Goal: Task Accomplishment & Management: Use online tool/utility

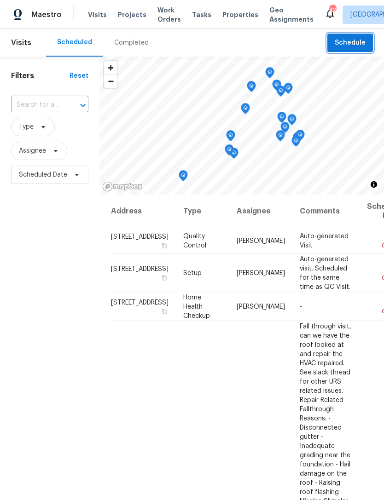
click at [352, 44] on span "Schedule" at bounding box center [350, 43] width 31 height 12
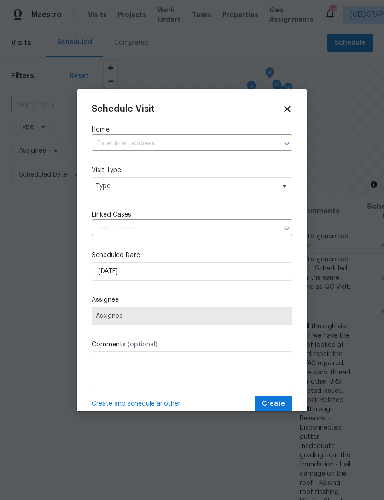
click at [162, 147] on input "text" at bounding box center [179, 144] width 175 height 14
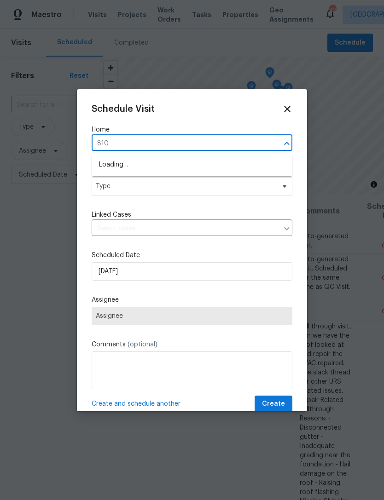
type input "810 p"
click at [158, 196] on li "[STREET_ADDRESS][PERSON_NAME]" at bounding box center [192, 195] width 201 height 15
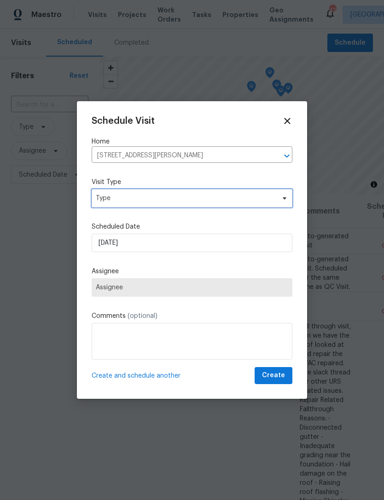
click at [178, 190] on span "Type" at bounding box center [192, 198] width 201 height 18
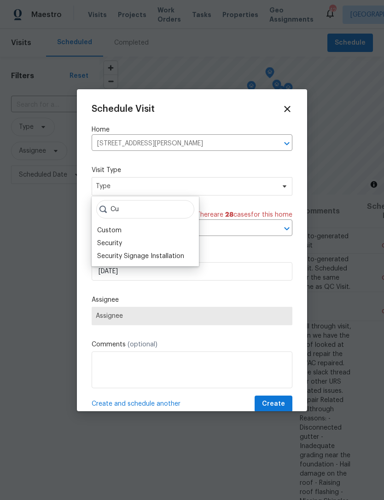
type input "Cu"
click at [118, 228] on div "Custom" at bounding box center [109, 230] width 24 height 9
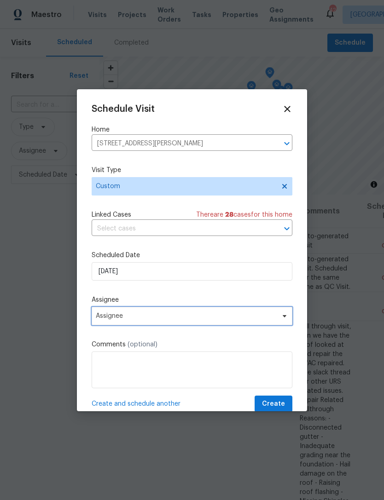
click at [152, 320] on span "Assignee" at bounding box center [186, 315] width 180 height 7
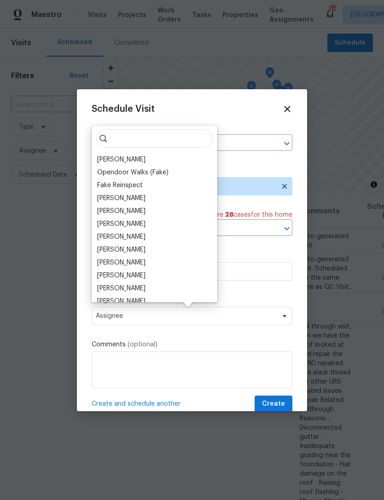
click at [121, 160] on div "[PERSON_NAME]" at bounding box center [121, 159] width 48 height 9
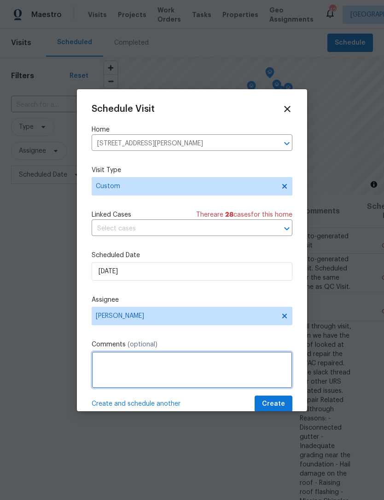
click at [184, 373] on textarea at bounding box center [192, 370] width 201 height 37
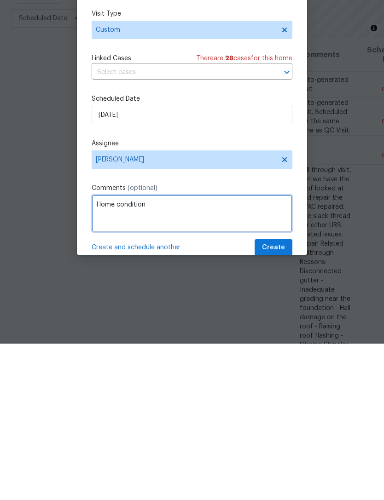
type textarea "Home condition"
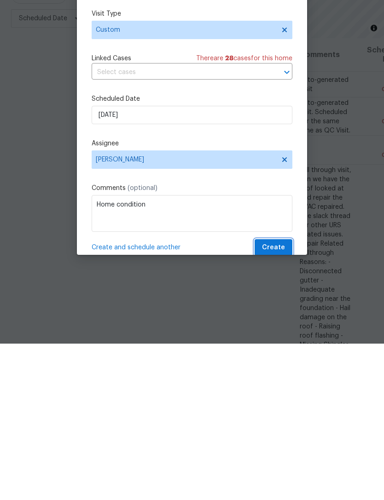
click at [284, 396] on button "Create" at bounding box center [273, 404] width 38 height 17
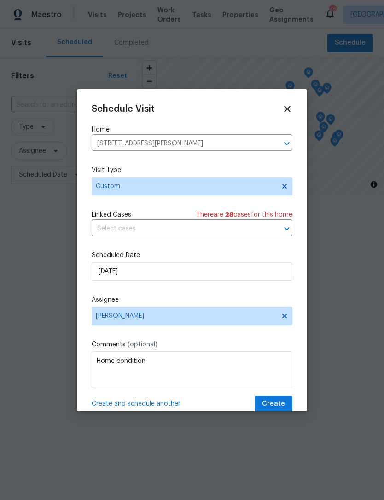
scroll to position [0, 0]
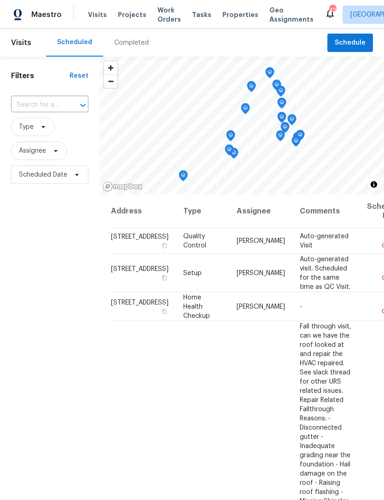
click at [171, 7] on span "Work Orders" at bounding box center [168, 15] width 23 height 18
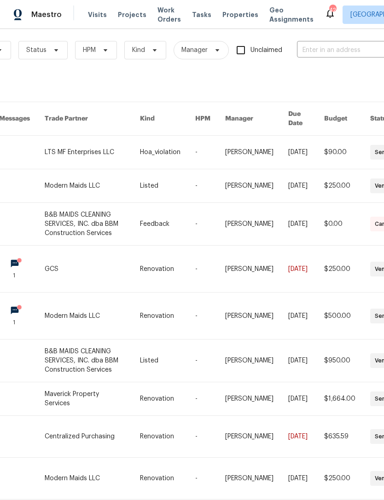
scroll to position [8, 91]
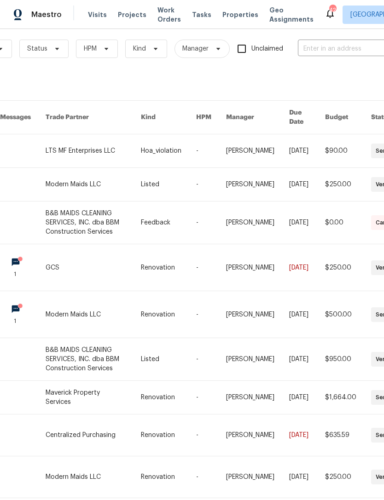
click at [348, 46] on input "text" at bounding box center [344, 49] width 92 height 14
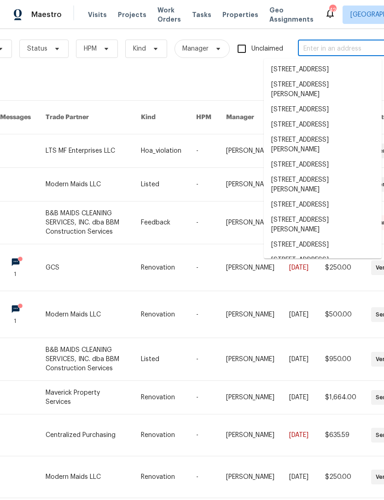
type input "9"
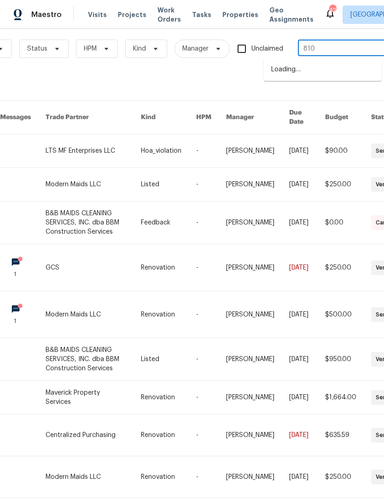
type input "810 p"
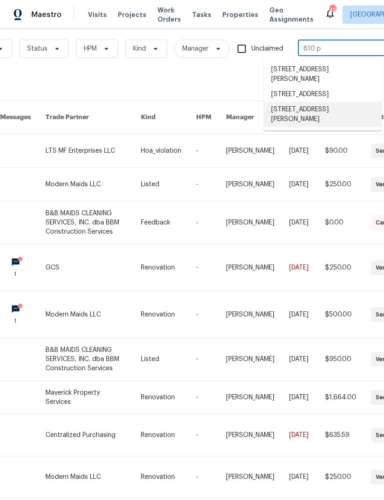
click at [336, 111] on li "[STREET_ADDRESS][PERSON_NAME]" at bounding box center [323, 114] width 118 height 25
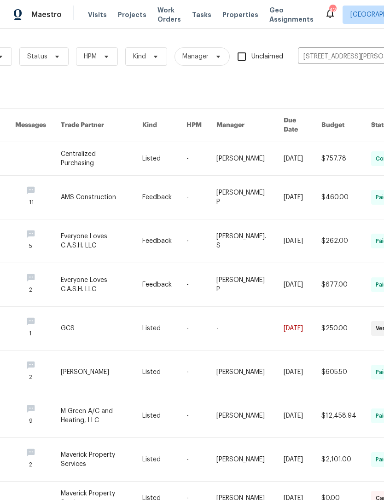
click at [84, 155] on link at bounding box center [102, 158] width 82 height 33
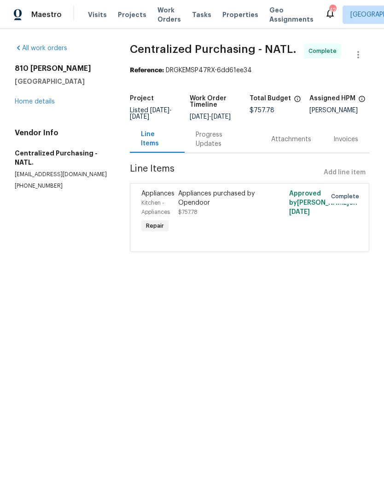
click at [31, 95] on div "[STREET_ADDRESS][PERSON_NAME] Home details" at bounding box center [61, 85] width 93 height 42
click at [29, 94] on div "[STREET_ADDRESS][PERSON_NAME] Home details" at bounding box center [61, 85] width 93 height 42
click at [38, 104] on link "Home details" at bounding box center [35, 101] width 40 height 6
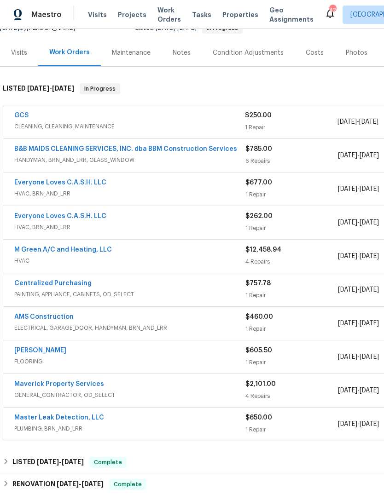
scroll to position [100, 0]
click at [16, 117] on link "GCS" at bounding box center [21, 115] width 14 height 6
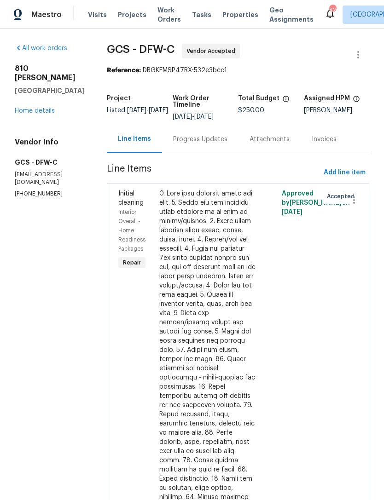
click at [205, 142] on div "Progress Updates" at bounding box center [200, 139] width 54 height 9
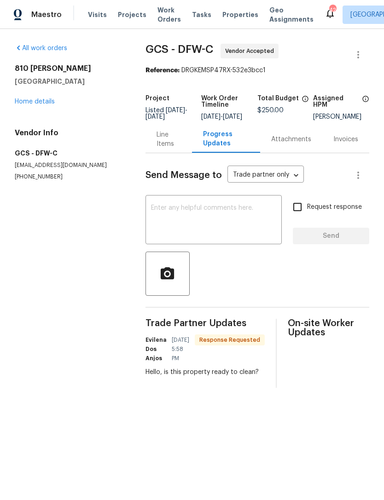
click at [164, 149] on div "Line Items" at bounding box center [168, 139] width 24 height 18
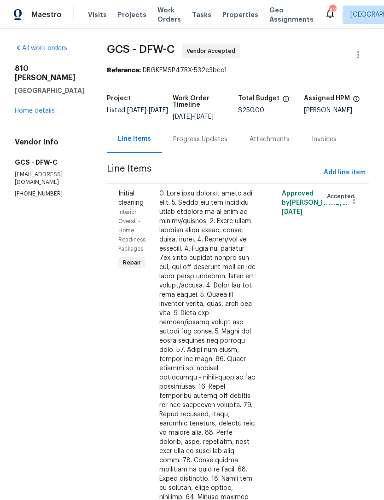
click at [48, 108] on link "Home details" at bounding box center [35, 111] width 40 height 6
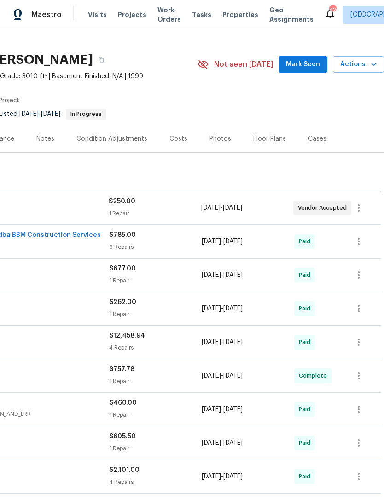
scroll to position [14, 136]
click at [360, 210] on icon "button" at bounding box center [358, 207] width 11 height 11
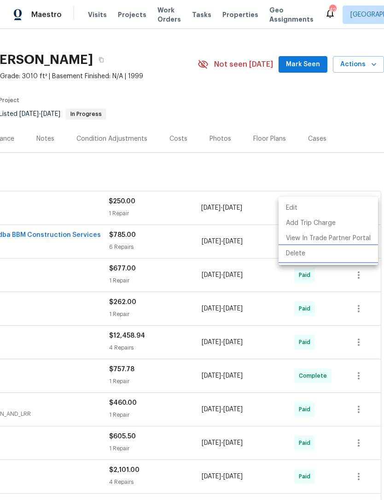
click at [335, 256] on li "Delete" at bounding box center [327, 253] width 99 height 15
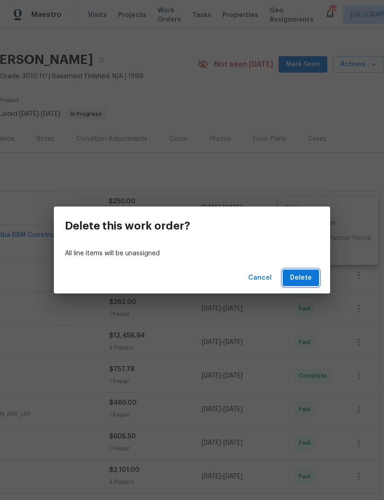
click at [310, 286] on button "Delete" at bounding box center [301, 278] width 36 height 17
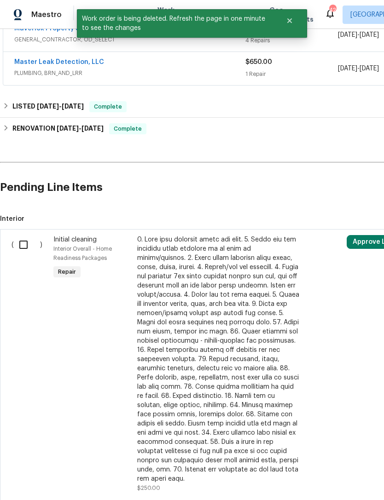
scroll to position [421, 0]
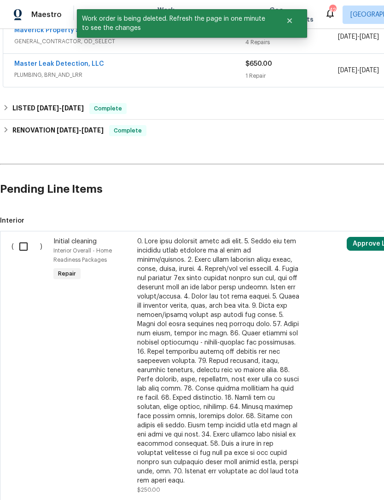
click at [25, 248] on input "checkbox" at bounding box center [27, 246] width 26 height 19
checkbox input "true"
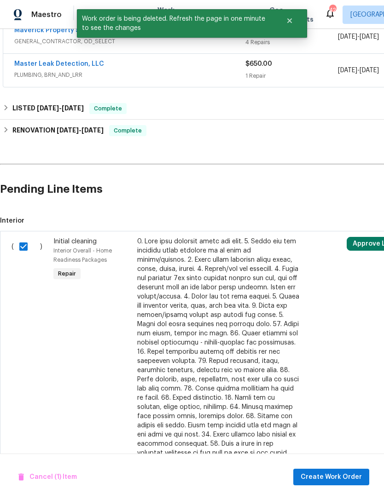
click at [355, 463] on div "Cancel (1) Item Create Work Order" at bounding box center [192, 477] width 384 height 47
click at [325, 478] on span "Create Work Order" at bounding box center [330, 478] width 61 height 12
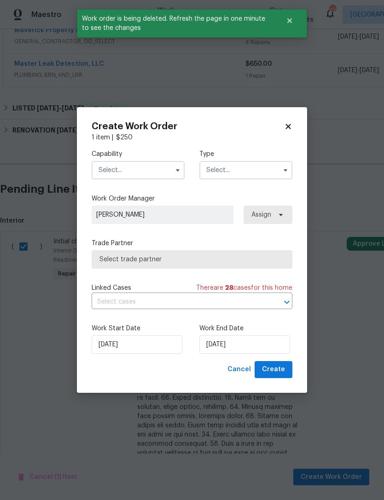
click at [127, 172] on input "text" at bounding box center [138, 170] width 93 height 18
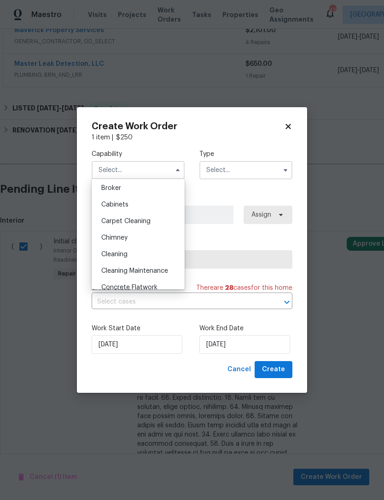
scroll to position [67, 0]
click at [156, 254] on div "Cleaning" at bounding box center [138, 255] width 88 height 17
type input "Cleaning"
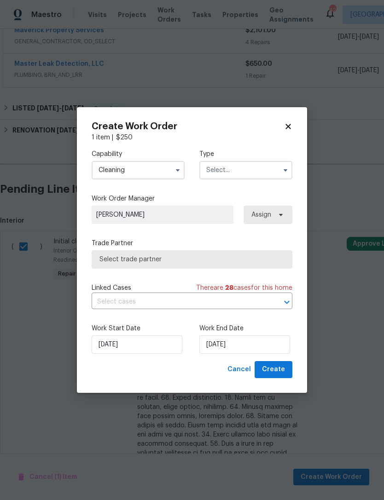
click at [269, 175] on input "text" at bounding box center [245, 170] width 93 height 18
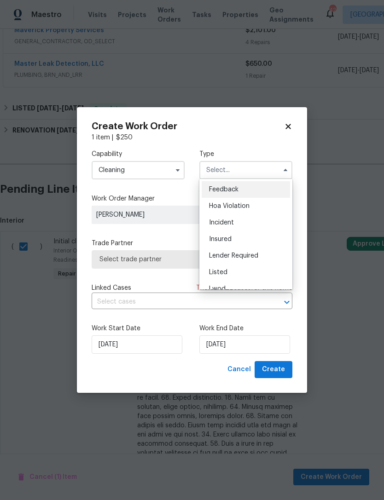
click at [250, 271] on div "Listed" at bounding box center [246, 272] width 88 height 17
type input "Listed"
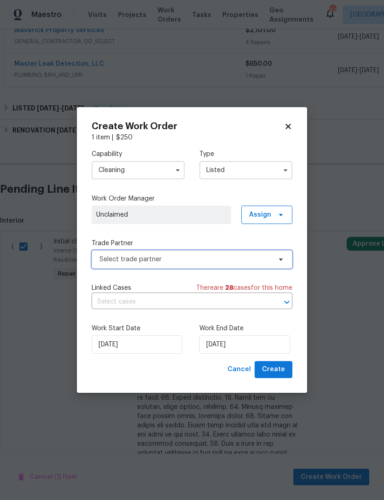
click at [207, 260] on span "Select trade partner" at bounding box center [185, 259] width 172 height 9
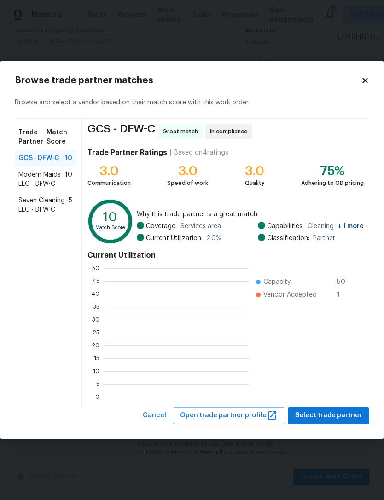
scroll to position [129, 144]
click at [64, 180] on span "Modern Maids LLC - DFW-C" at bounding box center [41, 179] width 46 height 18
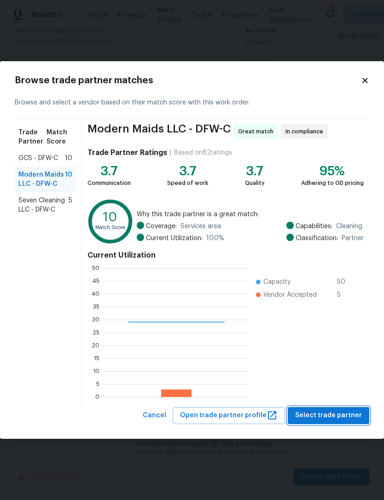
click at [344, 422] on button "Select trade partner" at bounding box center [328, 415] width 81 height 17
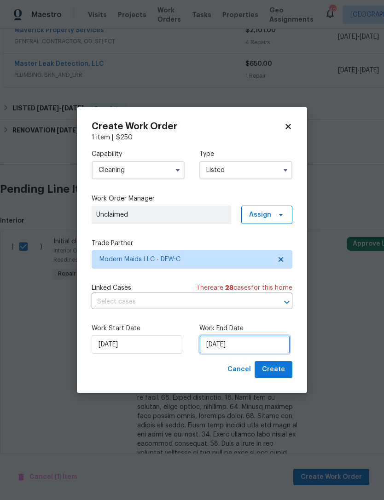
click at [258, 342] on input "[DATE]" at bounding box center [244, 344] width 91 height 18
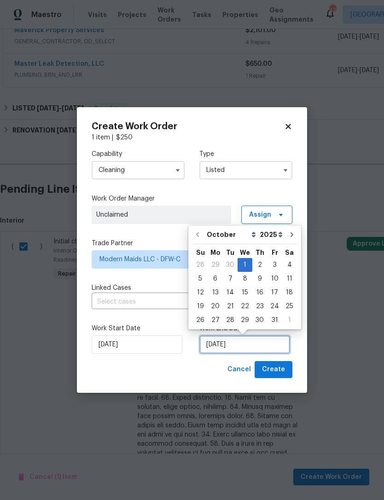
scroll to position [17, 0]
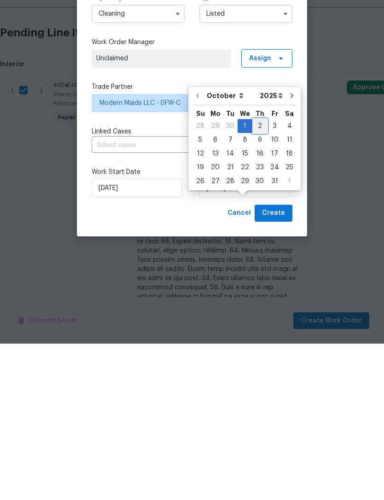
click at [256, 276] on div "2" at bounding box center [259, 282] width 15 height 13
type input "[DATE]"
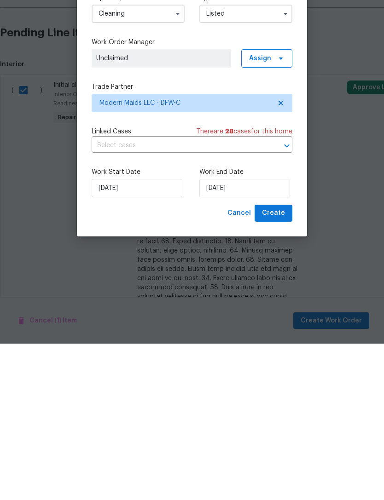
scroll to position [29, 0]
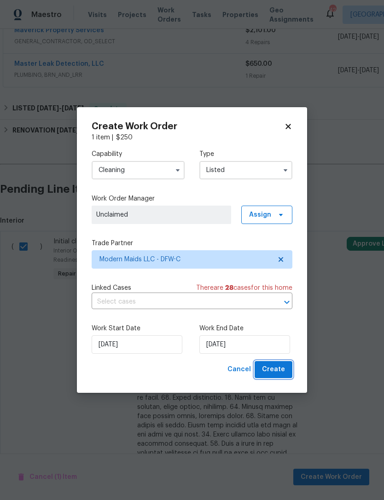
click at [275, 369] on span "Create" at bounding box center [273, 370] width 23 height 12
checkbox input "false"
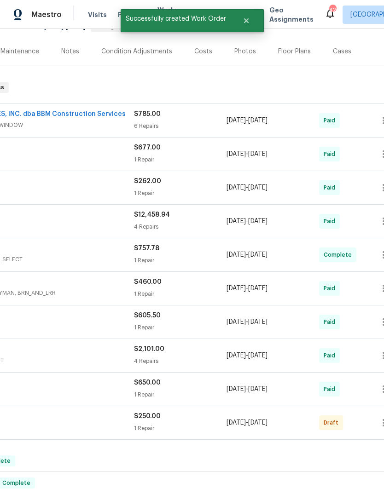
scroll to position [121, 136]
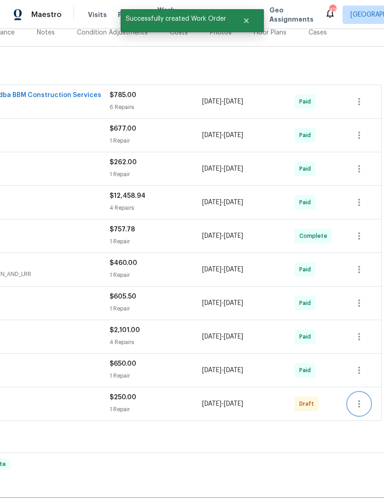
click at [360, 400] on icon "button" at bounding box center [359, 403] width 2 height 7
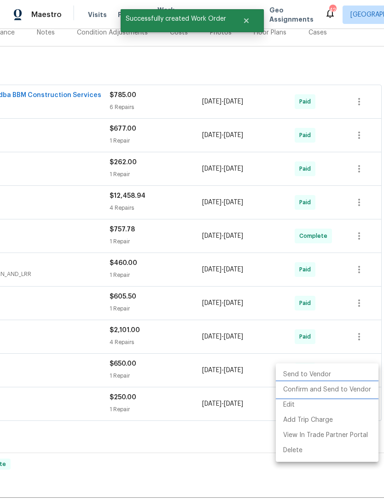
click at [347, 389] on li "Confirm and Send to Vendor" at bounding box center [327, 389] width 103 height 15
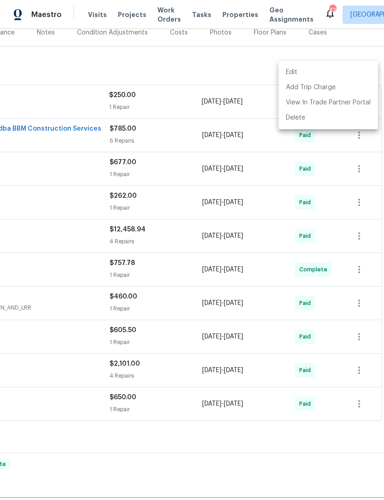
click at [78, 75] on div at bounding box center [192, 250] width 384 height 500
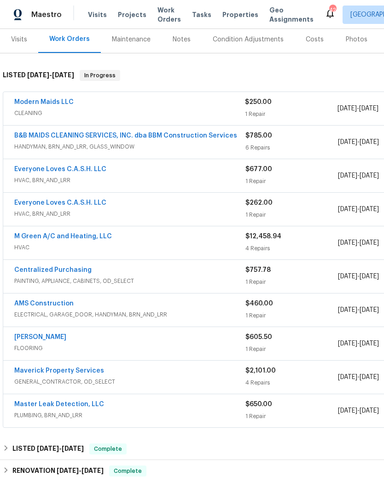
scroll to position [114, 0]
click at [63, 101] on link "Modern Maids LLC" at bounding box center [43, 102] width 59 height 6
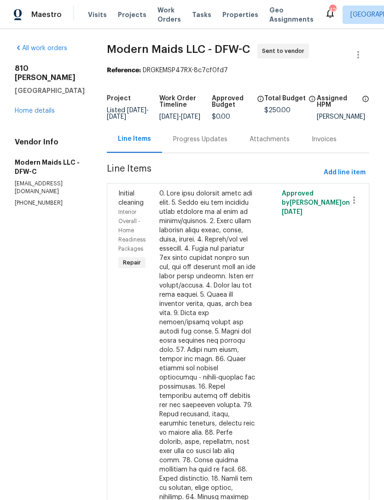
click at [202, 144] on div "Progress Updates" at bounding box center [200, 139] width 54 height 9
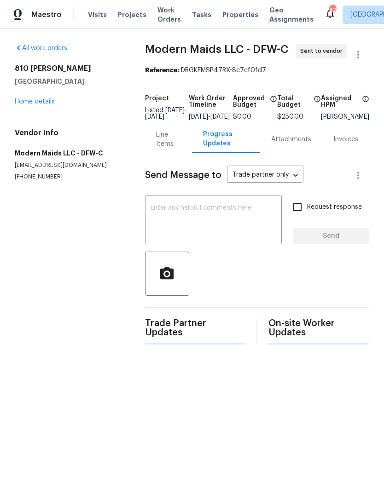
click at [241, 216] on textarea at bounding box center [213, 221] width 126 height 32
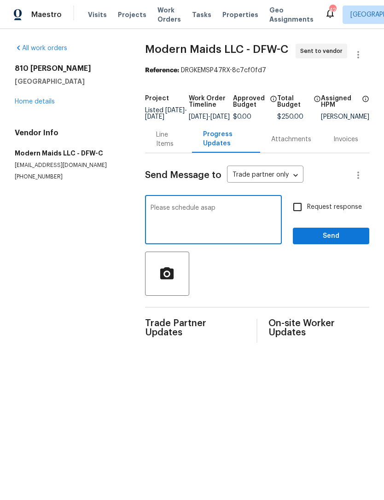
type textarea "Please schedule asap"
click at [342, 240] on span "Send" at bounding box center [331, 237] width 62 height 12
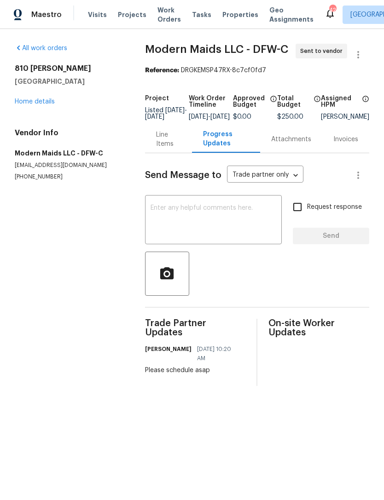
click at [38, 99] on link "Home details" at bounding box center [35, 101] width 40 height 6
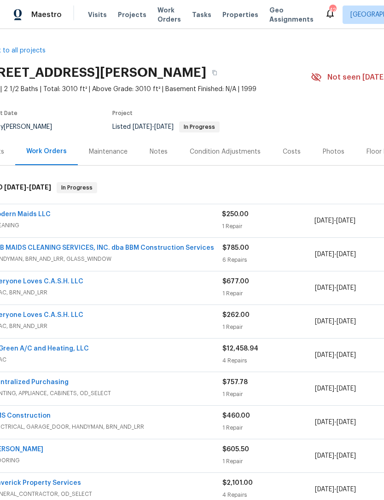
scroll to position [2, 21]
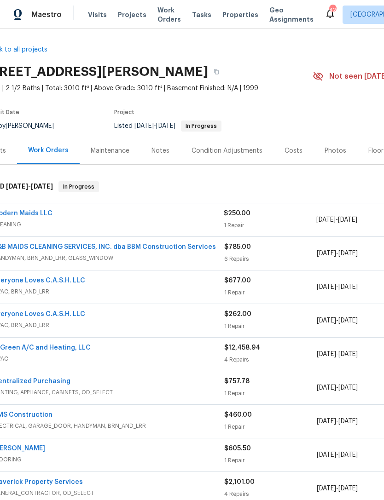
click at [34, 221] on span "CLEANING" at bounding box center [108, 224] width 231 height 9
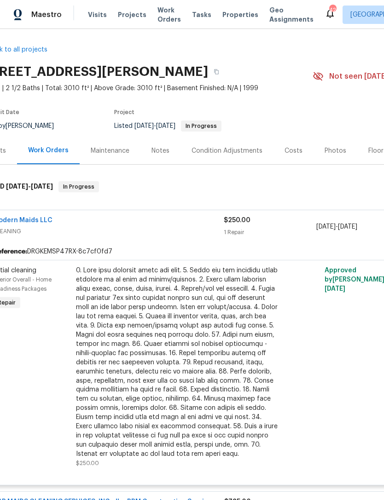
click at [34, 223] on link "Modern Maids LLC" at bounding box center [22, 220] width 59 height 6
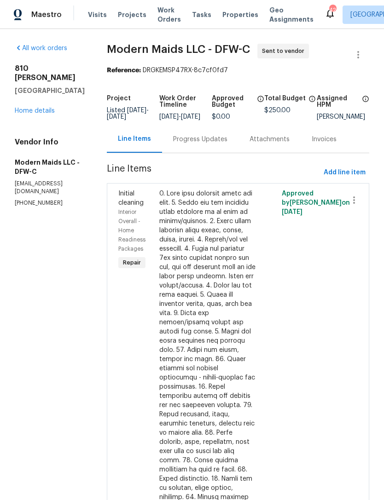
click at [217, 144] on div "Progress Updates" at bounding box center [200, 139] width 54 height 9
